Goal: Find specific page/section: Locate a particular part of the current website

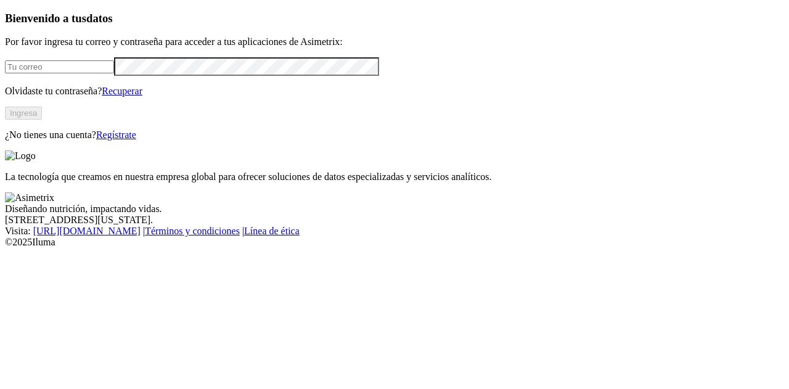
type input "[PERSON_NAME][EMAIL_ADDRESS][PERSON_NAME][DOMAIN_NAME]"
click at [42, 120] on button "Ingresa" at bounding box center [23, 113] width 37 height 13
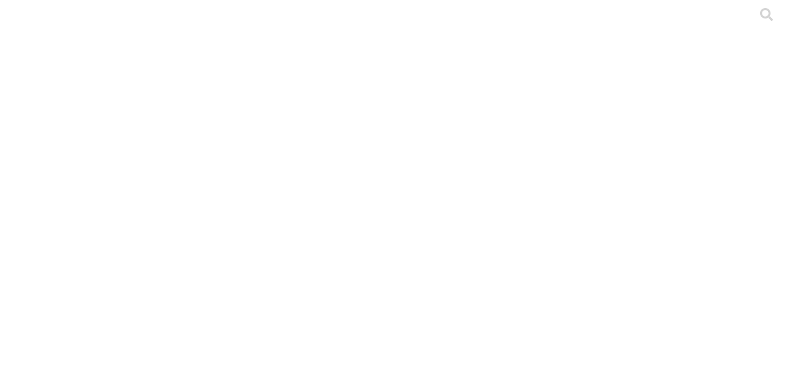
type input "mico"
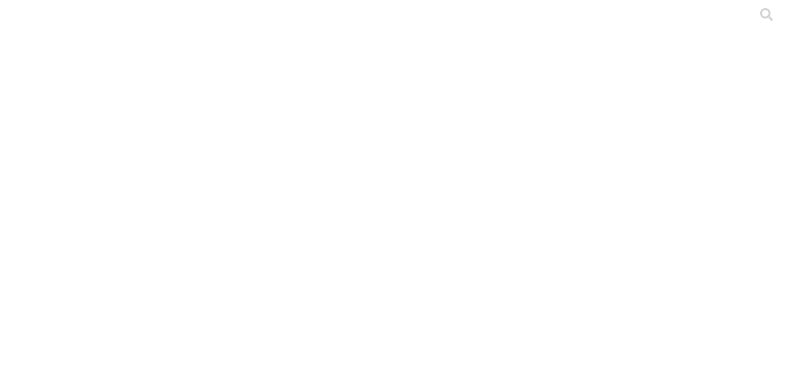
type input "E"
type input "PREMEX"
